Goal: Find contact information: Find contact information

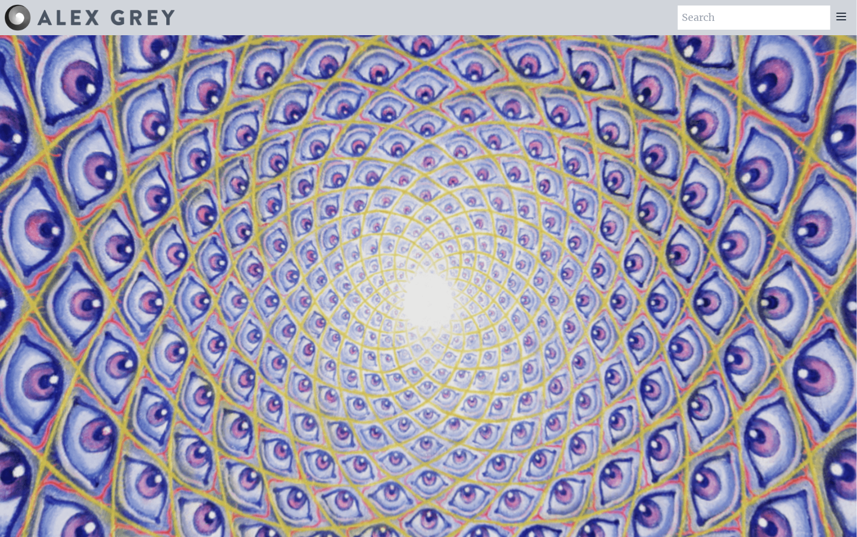
click at [835, 23] on icon at bounding box center [841, 16] width 13 height 13
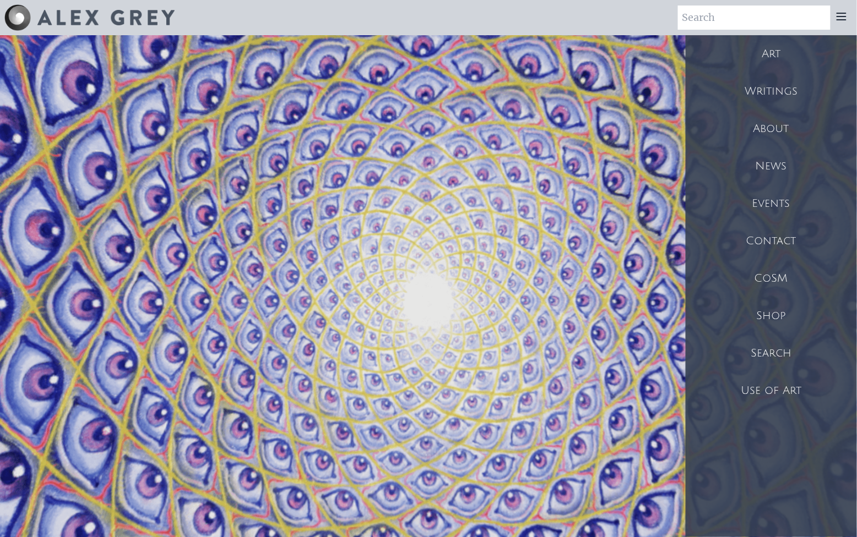
click at [770, 260] on div "Contact" at bounding box center [771, 240] width 171 height 37
